Goal: Task Accomplishment & Management: Manage account settings

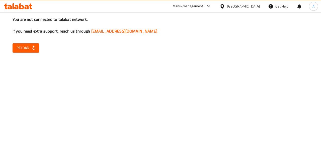
click at [25, 50] on span "Reload" at bounding box center [26, 48] width 19 height 6
click at [161, 92] on div "You are not connected to talabat network, If you need extra support, reach us t…" at bounding box center [160, 79] width 321 height 158
click at [30, 48] on span "Reload" at bounding box center [26, 48] width 19 height 6
click at [25, 44] on button "Reload" at bounding box center [26, 47] width 27 height 9
click at [23, 53] on div "You are not connected to talabat network, If you need extra support, reach us t…" at bounding box center [160, 79] width 321 height 158
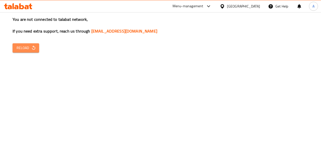
click at [23, 48] on span "Reload" at bounding box center [26, 48] width 19 height 6
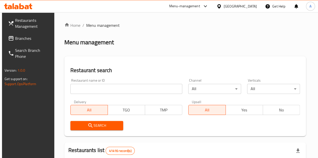
click at [103, 83] on div "Restaurant name or ID Restaurant name or ID" at bounding box center [126, 86] width 112 height 15
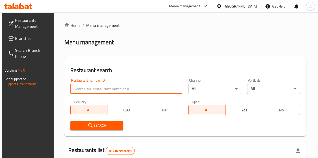
click at [105, 91] on input "search" at bounding box center [126, 89] width 112 height 10
paste input "694243"
type input "694243"
click button "Search" at bounding box center [96, 125] width 53 height 9
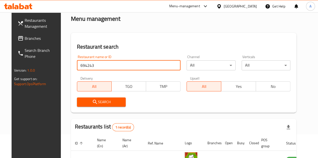
scroll to position [72, 0]
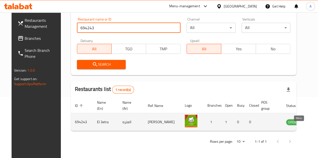
click at [312, 119] on icon "enhanced table" at bounding box center [315, 122] width 6 height 6
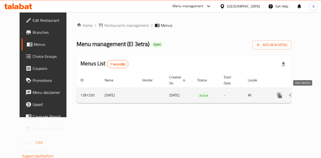
click at [313, 94] on icon "enhanced table" at bounding box center [316, 96] width 6 height 6
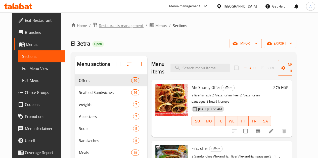
click at [103, 24] on span "Restaurants management" at bounding box center [121, 26] width 45 height 6
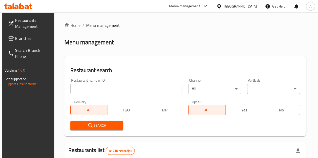
click at [98, 94] on input "search" at bounding box center [126, 89] width 112 height 10
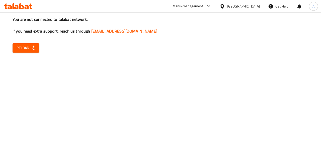
click at [21, 49] on span "Reload" at bounding box center [26, 48] width 19 height 6
click at [21, 45] on span "Reload" at bounding box center [26, 48] width 19 height 6
click at [33, 50] on icon "button" at bounding box center [33, 47] width 5 height 5
click at [26, 50] on span "Reload" at bounding box center [26, 48] width 19 height 6
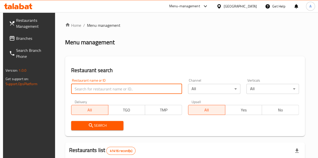
click at [80, 87] on input "search" at bounding box center [126, 89] width 111 height 10
paste input "663962"
type input "663962"
click button "Search" at bounding box center [97, 125] width 52 height 9
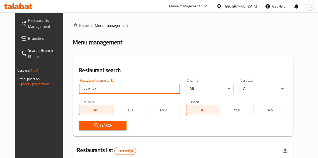
scroll to position [61, 0]
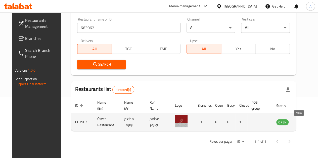
click at [303, 121] on icon "enhanced table" at bounding box center [306, 123] width 6 height 4
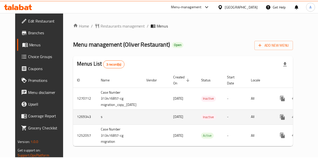
scroll to position [0, 18]
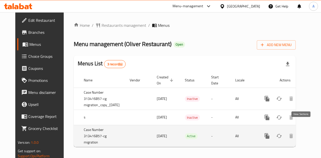
click at [302, 133] on icon "enhanced table" at bounding box center [304, 136] width 6 height 6
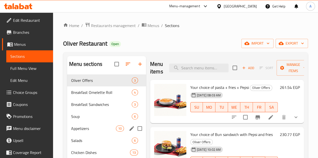
scroll to position [25, 0]
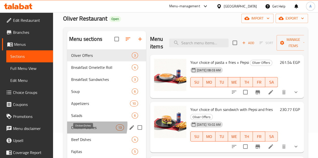
click at [87, 131] on span "Chicken Dishes" at bounding box center [93, 128] width 45 height 6
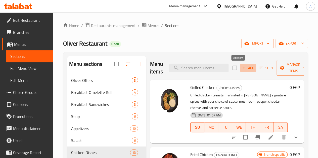
click at [241, 68] on span "Add" at bounding box center [248, 68] width 14 height 6
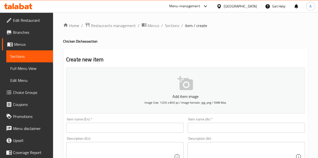
click at [207, 129] on input "text" at bounding box center [245, 128] width 117 height 10
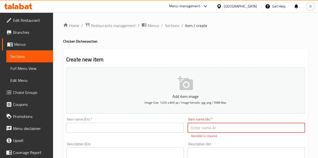
click at [198, 127] on input "text" at bounding box center [245, 128] width 117 height 10
paste input "تشيكن ريكفورد ( صدور مشويه المغطاه بصوص الجبنه الريكفورد )"
drag, startPoint x: 272, startPoint y: 127, endPoint x: 191, endPoint y: 130, distance: 81.1
click at [191, 130] on input "تشيكن ريكفورد ( صدور مشويه المغطاه بصوص الجبنه الريكفورد )" at bounding box center [245, 128] width 117 height 10
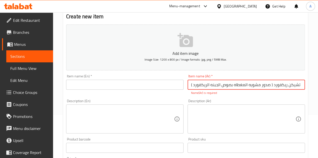
scroll to position [50, 0]
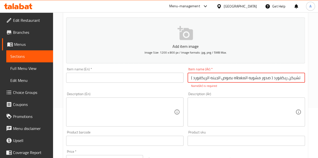
type input "تشيكن ريكفورد ( صدور مشويه المغطاه بصوص الجبنه الريكفورد )"
click at [200, 118] on textarea at bounding box center [243, 112] width 104 height 24
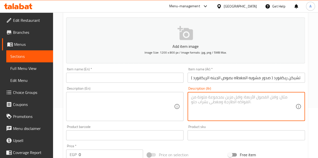
paste textarea "( صدور مشويه المغطاه بصوص الجبنه الريكفورد )"
type textarea "( صدور مشويه المغطاه بصوص الجبنه الريكفورد )"
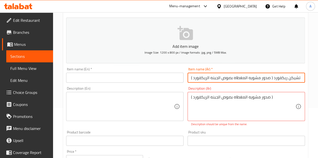
drag, startPoint x: 272, startPoint y: 78, endPoint x: 188, endPoint y: 85, distance: 84.1
click at [188, 85] on div "Add item image Image Size: 1200 x 800 px / Image formats: jpg, png / 5MB Max. I…" at bounding box center [185, 127] width 243 height 222
click at [211, 77] on input "تشيكن ريكفورد" at bounding box center [245, 78] width 117 height 10
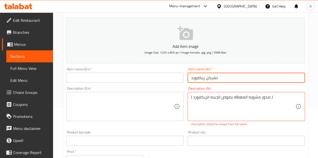
type input "تشيكن ريكفورد"
click at [151, 76] on input "text" at bounding box center [124, 78] width 117 height 10
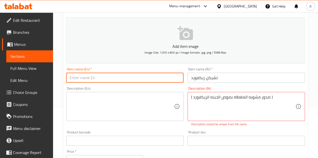
paste input "Chicken Rockford"
type input "Chicken Rockford"
click at [158, 102] on textarea at bounding box center [122, 107] width 104 height 24
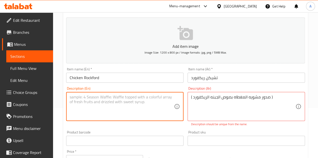
click at [212, 97] on textarea "( صدور مشويه المغطاه بصوص الجبنه الريكفورد )" at bounding box center [243, 107] width 104 height 24
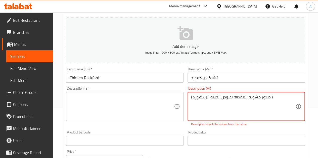
click at [212, 97] on textarea "( صدور مشويه المغطاه بصوص الجبنه الريكفورد )" at bounding box center [243, 107] width 104 height 24
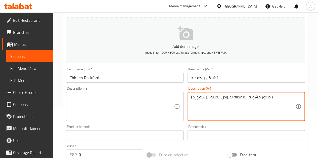
click at [113, 110] on textarea at bounding box center [122, 107] width 104 height 24
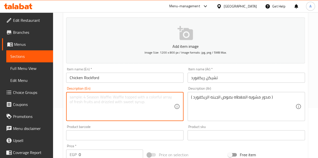
paste textarea "(Grilled breasts covered with blue cheese sauce)"
type textarea "(Grilled breasts covered with blue cheese sauce)"
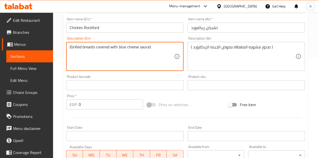
click at [86, 106] on input "0" at bounding box center [111, 105] width 64 height 10
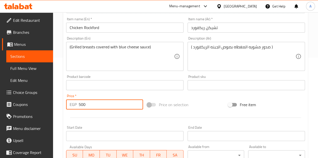
type input "500"
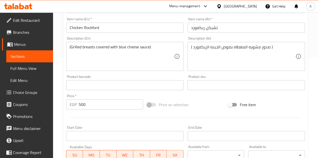
click at [90, 120] on div at bounding box center [185, 118] width 243 height 12
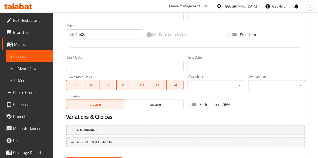
scroll to position [196, 0]
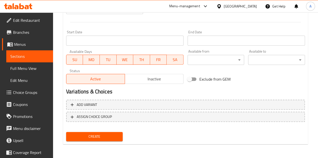
click at [153, 80] on span "Inactive" at bounding box center [154, 79] width 54 height 7
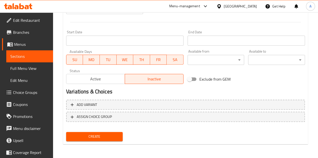
click at [113, 138] on span "Create" at bounding box center [94, 137] width 49 height 6
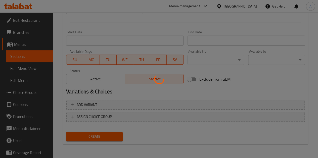
type input "0"
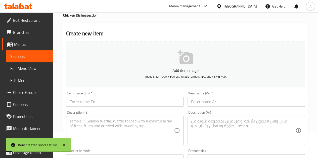
scroll to position [0, 0]
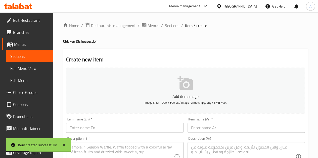
click at [217, 127] on input "text" at bounding box center [245, 128] width 117 height 10
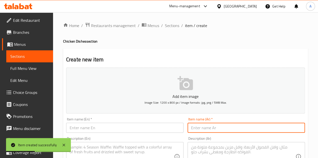
paste input "تشكين اورنج"
type input "تشكين اورنج"
click at [113, 126] on input "text" at bounding box center [124, 128] width 117 height 10
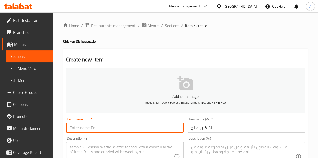
type input "c"
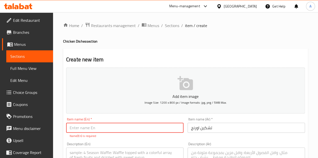
paste input "Orange check"
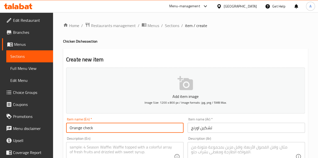
click at [88, 126] on input "Orange check" at bounding box center [124, 128] width 117 height 10
click at [88, 127] on input "Orange check" at bounding box center [124, 128] width 117 height 10
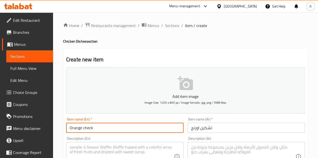
click at [88, 127] on input "Orange check" at bounding box center [124, 128] width 117 height 10
type input "Orange Chicken"
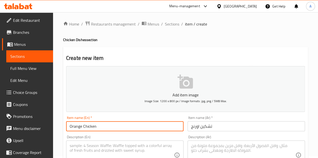
scroll to position [50, 0]
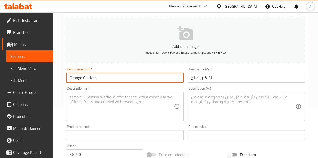
click at [199, 106] on textarea at bounding box center [243, 107] width 104 height 24
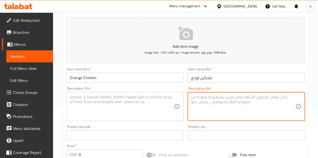
paste textarea "صدور مشويه المغطاه بصوص البرتقال والبصل المكرمل )"
type textarea "صدور مشويه المغطاه بصوص البرتقال والبصل المكرمل )"
click at [134, 104] on textarea at bounding box center [122, 107] width 104 height 24
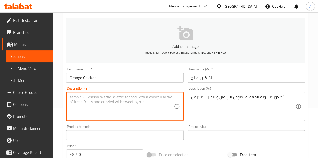
click at [147, 99] on textarea at bounding box center [122, 107] width 104 height 24
paste textarea "Grilled breasts topped with orange sauce and caramelized onions"
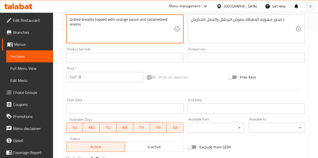
scroll to position [151, 0]
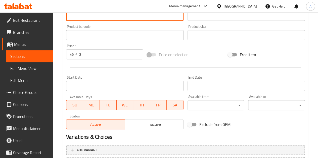
type textarea "Grilled breasts topped with orange sauce and caramelized onions"
click at [97, 56] on input "0" at bounding box center [111, 54] width 64 height 10
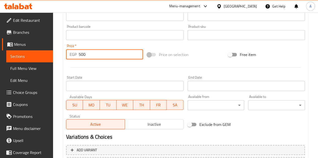
type input "500"
click at [157, 121] on span "Inactive" at bounding box center [154, 124] width 54 height 7
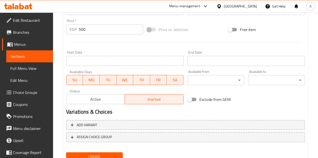
scroll to position [196, 0]
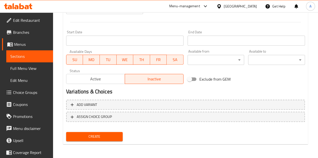
click at [115, 139] on span "Create" at bounding box center [94, 137] width 49 height 6
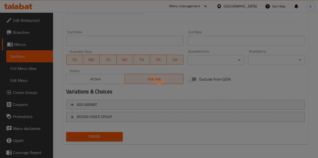
type input "0"
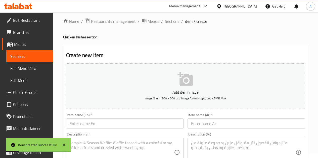
scroll to position [0, 0]
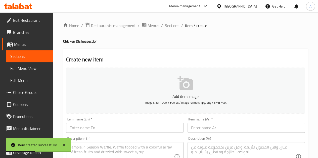
drag, startPoint x: 171, startPoint y: 27, endPoint x: 170, endPoint y: 36, distance: 9.6
click at [171, 27] on span "Sections" at bounding box center [172, 26] width 14 height 6
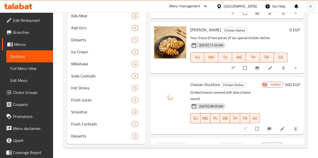
scroll to position [253, 0]
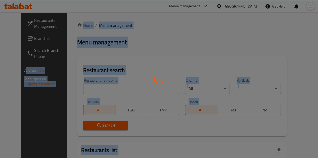
click at [158, 28] on div at bounding box center [159, 79] width 318 height 158
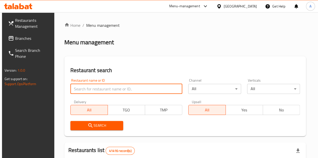
click at [105, 85] on input "search" at bounding box center [126, 89] width 112 height 10
click at [97, 90] on input "search" at bounding box center [126, 89] width 112 height 10
paste input "770777"
type input "770777"
click button "Search" at bounding box center [96, 125] width 53 height 9
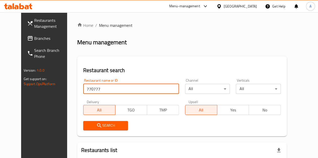
scroll to position [52, 0]
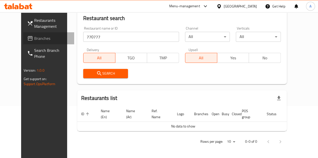
click at [34, 40] on span "Branches" at bounding box center [52, 38] width 36 height 6
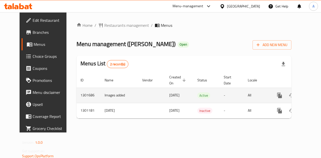
click at [310, 99] on link "enhanced table" at bounding box center [316, 96] width 12 height 12
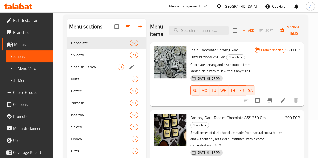
scroll to position [84, 0]
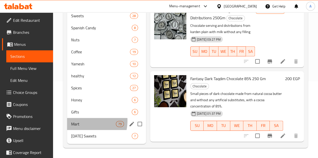
click at [77, 121] on div "Mart 79" at bounding box center [106, 124] width 79 height 12
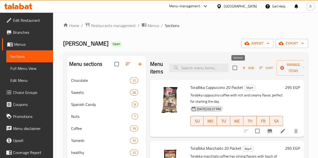
click at [241, 67] on span "Add" at bounding box center [248, 68] width 14 height 6
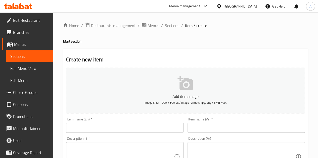
click at [207, 131] on input "text" at bounding box center [245, 128] width 117 height 10
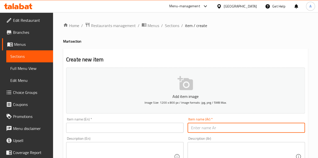
paste input "[PERSON_NAME]"
type input "[PERSON_NAME]"
click at [125, 129] on input "text" at bounding box center [124, 128] width 117 height 10
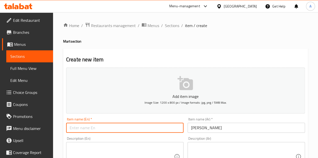
paste input "Break [PERSON_NAME]"
type input "Break [PERSON_NAME]"
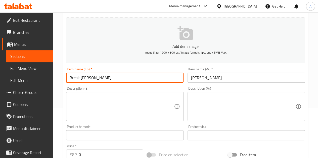
click at [97, 149] on div "Price   * EGP 0 Price *" at bounding box center [104, 152] width 77 height 15
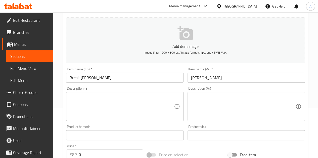
click at [102, 152] on input "0" at bounding box center [111, 155] width 64 height 10
type input "220"
click at [106, 144] on div "Price   * EGP 220 Price *" at bounding box center [104, 152] width 81 height 19
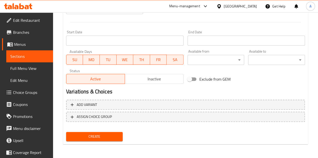
click at [85, 141] on button "Create" at bounding box center [94, 136] width 57 height 9
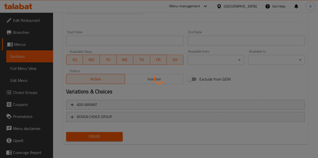
type input "0"
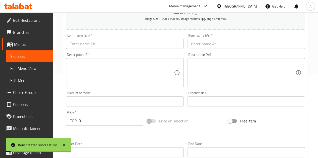
scroll to position [20, 0]
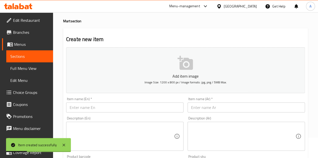
click at [207, 108] on input "text" at bounding box center [245, 108] width 117 height 10
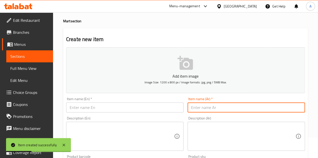
paste input "كاردن كوكوماس باكت"
type input "كاردن كوكوماس باكت"
click at [146, 106] on input "text" at bounding box center [124, 108] width 117 height 10
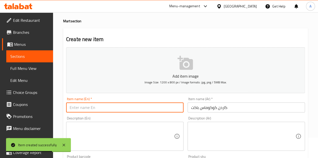
paste input "Garden Cucumis Packet"
type input "Garden Cucumis Packet"
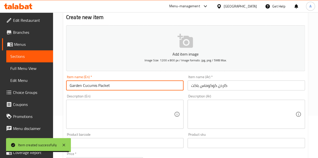
scroll to position [71, 0]
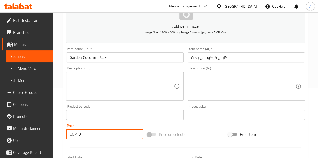
click at [112, 133] on input "0" at bounding box center [111, 135] width 64 height 10
type input "99"
click at [113, 122] on div "Product barcode Product barcode" at bounding box center [124, 112] width 121 height 19
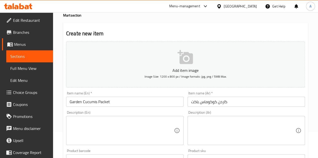
scroll to position [20, 0]
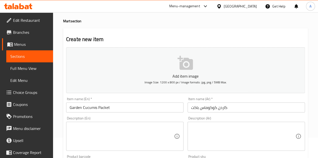
click at [76, 105] on input "Garden Cucumis Packet" at bounding box center [124, 108] width 117 height 10
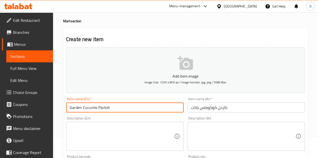
click at [75, 105] on input "Garden Cucumis Packet" at bounding box center [124, 108] width 117 height 10
type input "Cucumis Packet"
click at [101, 116] on div "Description (En) Description (En)" at bounding box center [124, 134] width 121 height 38
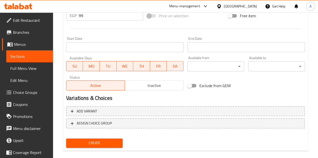
scroll to position [196, 0]
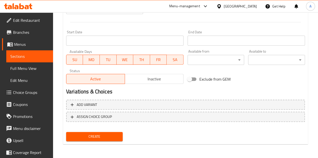
click at [105, 136] on span "Create" at bounding box center [94, 137] width 49 height 6
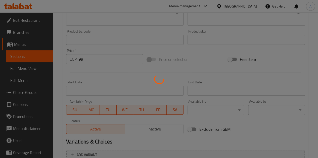
type input "0"
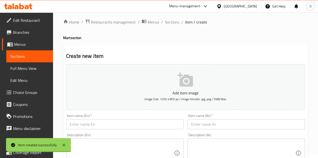
scroll to position [0, 0]
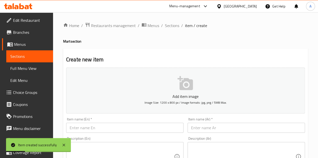
click at [204, 132] on input "text" at bounding box center [245, 128] width 117 height 10
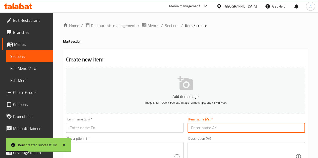
paste input "[PERSON_NAME] ويفرز باكت"
type input "[PERSON_NAME] ويفرز باكت"
click at [130, 126] on input "text" at bounding box center [124, 128] width 117 height 10
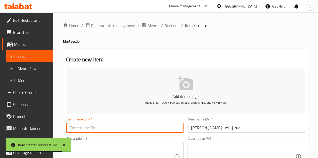
type input "m"
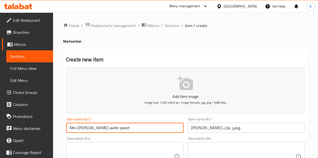
click at [108, 128] on input "Mini [PERSON_NAME] wafer paket" at bounding box center [124, 128] width 117 height 10
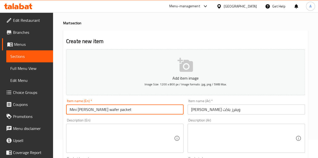
scroll to position [25, 0]
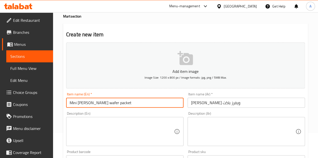
type input "Mini [PERSON_NAME] wafer packet"
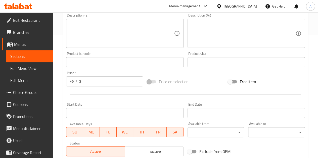
scroll to position [126, 0]
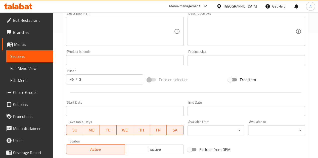
click at [102, 78] on input "0" at bounding box center [111, 80] width 64 height 10
type input "99"
click at [109, 94] on div at bounding box center [185, 93] width 243 height 12
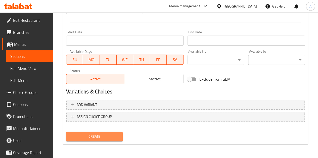
click at [116, 134] on span "Create" at bounding box center [94, 137] width 49 height 6
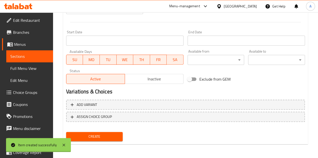
type input "0"
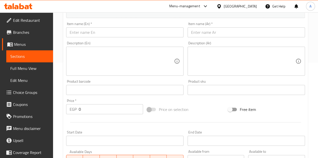
scroll to position [45, 0]
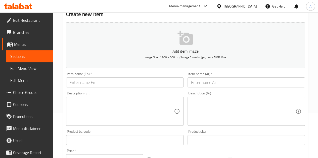
click at [212, 78] on input "text" at bounding box center [245, 83] width 117 height 10
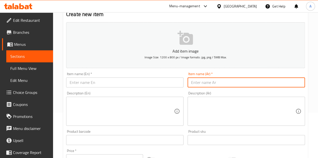
paste input "[PERSON_NAME] شوكلت كوكيز باكت"
click at [202, 82] on input "[PERSON_NAME] شوكلت كوكيز باكت" at bounding box center [245, 83] width 117 height 10
type input "[PERSON_NAME] شوكلت كوكيز باكت"
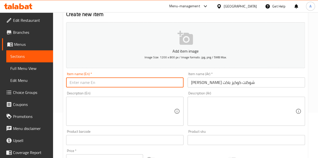
click at [106, 82] on input "text" at bounding box center [124, 83] width 117 height 10
paste input "Mini Cardin Chocolate Cookies Pack"
type input "Mini Cardin Chocolate Cookies Pack"
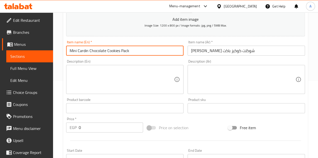
scroll to position [96, 0]
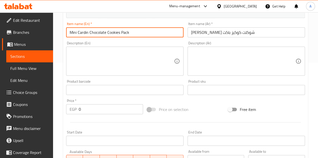
click at [92, 111] on input "0" at bounding box center [111, 109] width 64 height 10
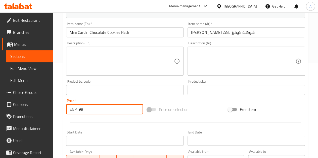
type input "99"
click at [97, 119] on div at bounding box center [185, 123] width 243 height 12
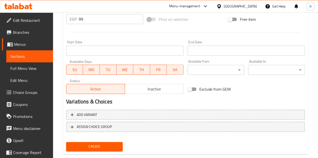
scroll to position [196, 0]
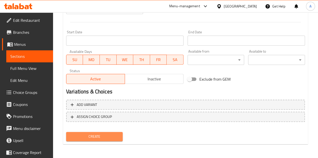
click at [117, 141] on button "Create" at bounding box center [94, 136] width 57 height 9
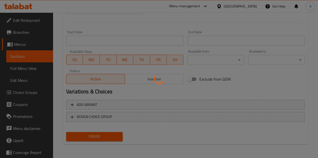
type input "0"
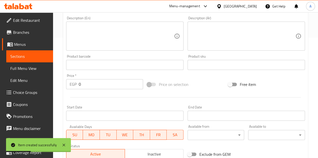
scroll to position [96, 0]
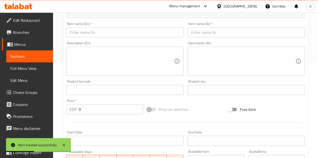
click at [211, 30] on input "text" at bounding box center [245, 32] width 117 height 10
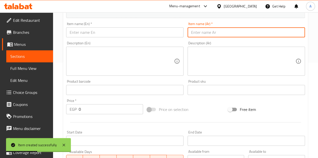
paste input "[PERSON_NAME]"
type input "[PERSON_NAME]"
click at [136, 34] on input "text" at bounding box center [124, 32] width 117 height 10
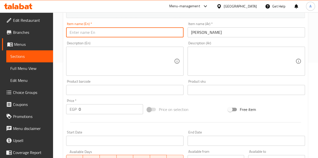
paste input "Break Time Minis"
type input "Break Time Minis"
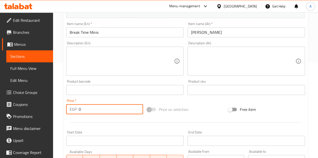
click at [104, 107] on input "0" at bounding box center [111, 109] width 64 height 10
type input "125"
click at [105, 121] on div at bounding box center [185, 123] width 243 height 12
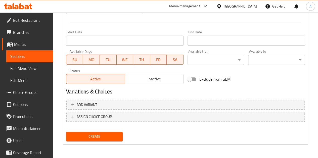
click at [116, 141] on button "Create" at bounding box center [94, 136] width 57 height 9
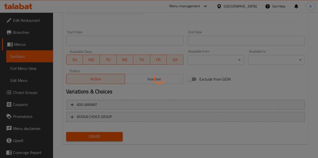
type input "0"
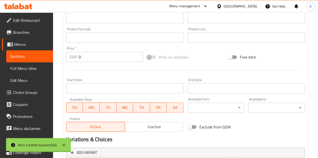
scroll to position [71, 0]
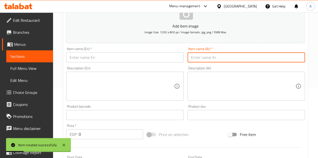
click at [245, 56] on input "text" at bounding box center [245, 57] width 117 height 10
paste input "بريك دابل تريتس"
type input "بريك دابل تريتس"
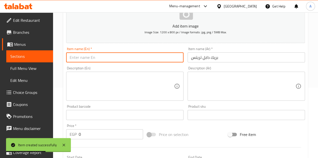
click at [116, 60] on input "text" at bounding box center [124, 57] width 117 height 10
paste input "Brick Double Treats"
type input "Brick Double Treats"
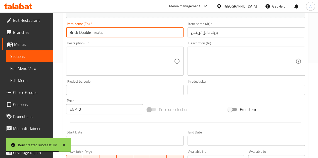
scroll to position [121, 0]
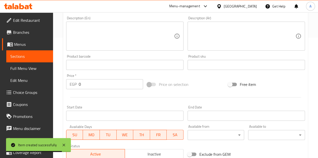
click at [91, 90] on div "Price   * EGP 0 Price *" at bounding box center [104, 81] width 81 height 19
click at [91, 86] on input "0" at bounding box center [111, 84] width 64 height 10
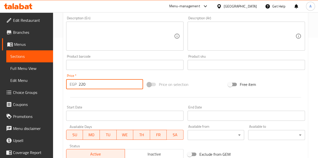
type input "220"
click at [95, 95] on div at bounding box center [185, 97] width 243 height 12
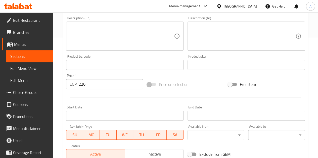
scroll to position [196, 0]
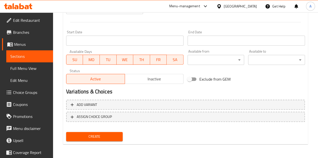
click at [109, 137] on span "Create" at bounding box center [94, 137] width 49 height 6
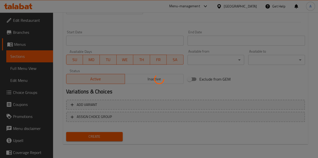
type input "0"
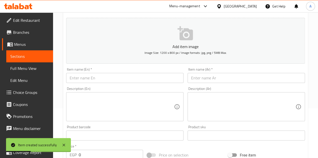
scroll to position [20, 0]
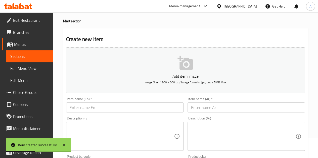
click at [226, 107] on input "text" at bounding box center [245, 108] width 117 height 10
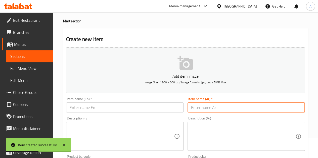
paste input "[PERSON_NAME]"
type input "[PERSON_NAME]"
click at [150, 109] on input "text" at bounding box center [124, 108] width 117 height 10
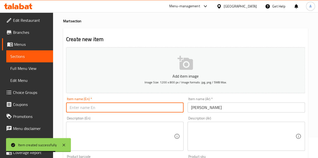
paste input "Break [PERSON_NAME]"
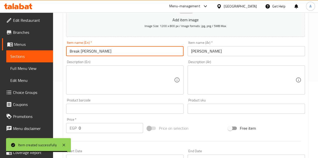
scroll to position [121, 0]
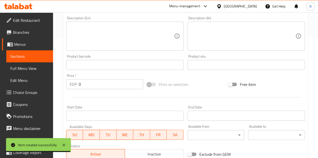
type input "Break [PERSON_NAME]"
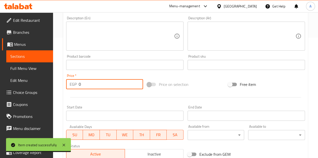
click at [103, 82] on input "0" at bounding box center [111, 84] width 64 height 10
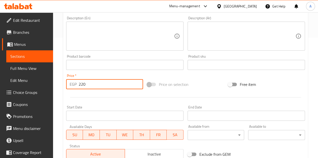
type input "220"
click at [112, 101] on div at bounding box center [185, 97] width 243 height 12
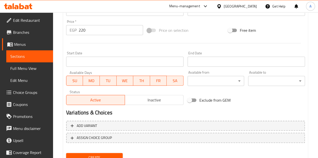
scroll to position [196, 0]
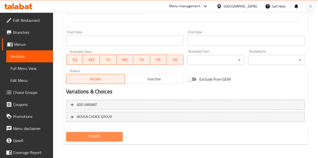
click at [118, 134] on span "Create" at bounding box center [94, 137] width 49 height 6
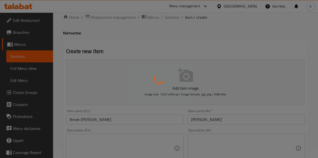
scroll to position [0, 0]
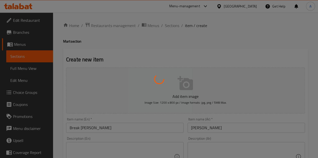
type input "0"
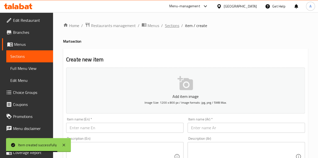
click at [172, 25] on span "Sections" at bounding box center [172, 26] width 14 height 6
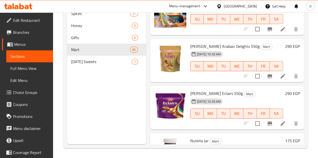
scroll to position [4495, 0]
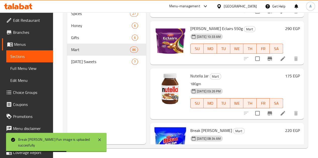
scroll to position [4570, 0]
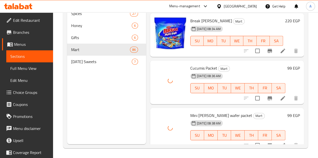
scroll to position [4670, 0]
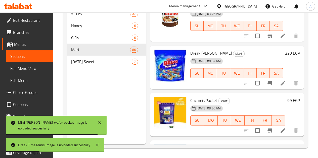
scroll to position [4700, 0]
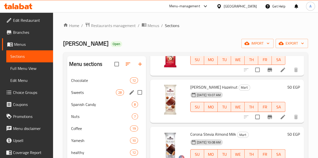
scroll to position [0, 0]
